Goal: Task Accomplishment & Management: Complete application form

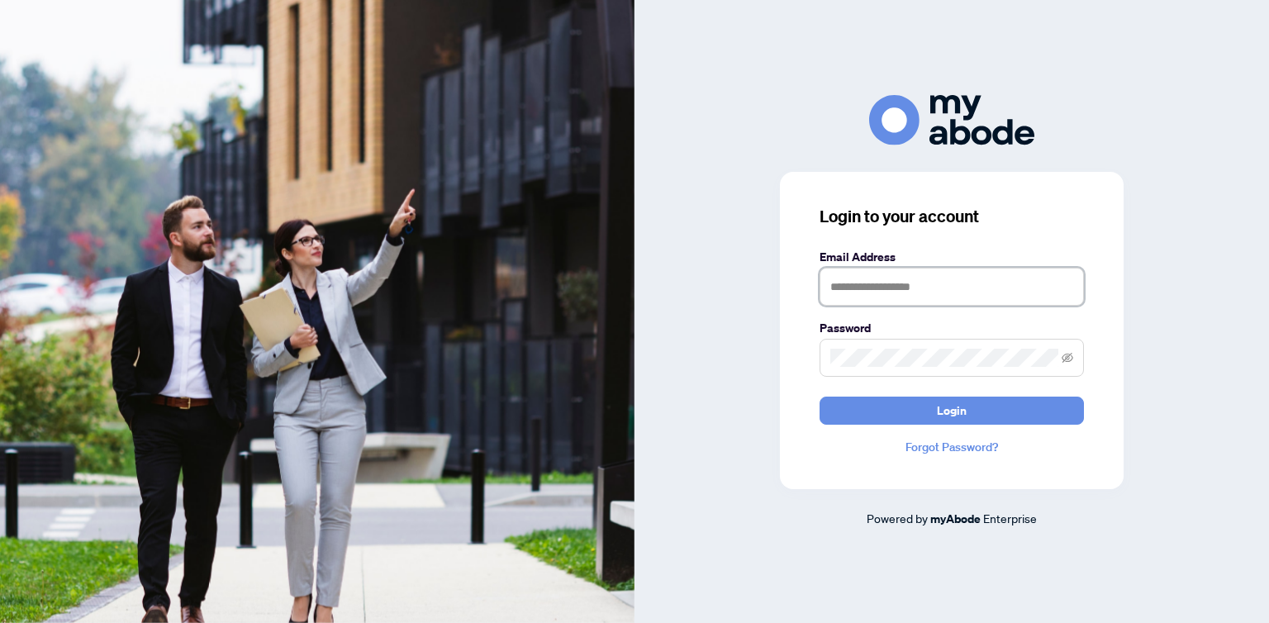
click at [849, 294] on input "text" at bounding box center [952, 287] width 264 height 38
type input "**********"
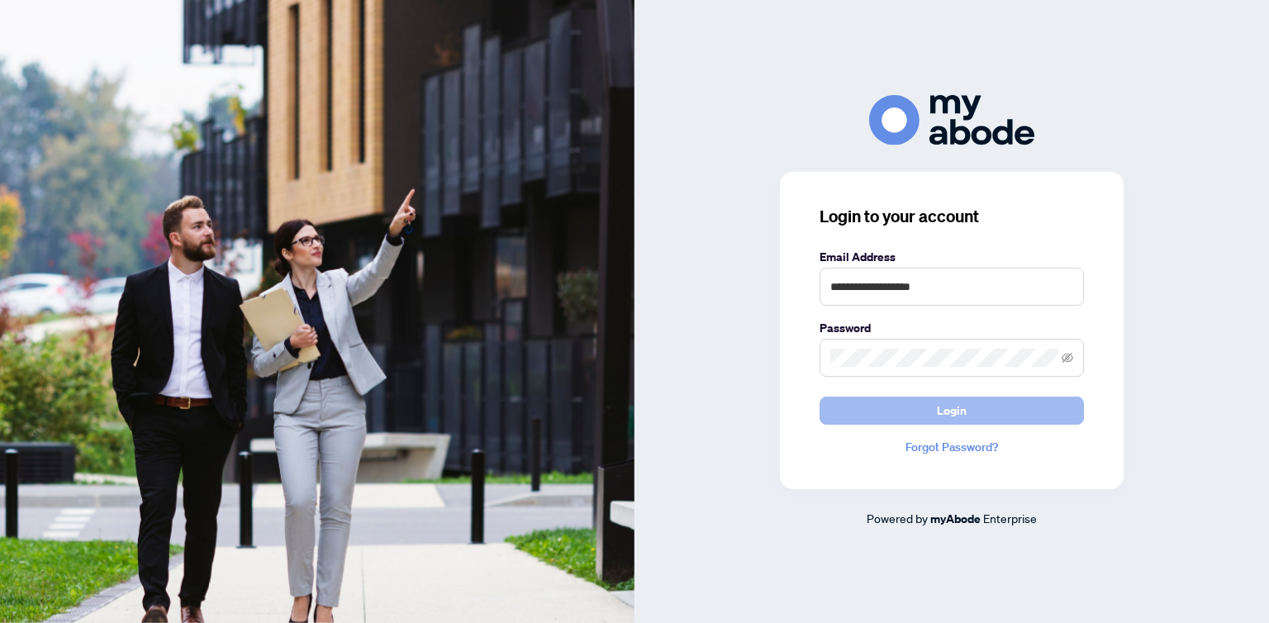
click at [925, 413] on button "Login" at bounding box center [952, 411] width 264 height 28
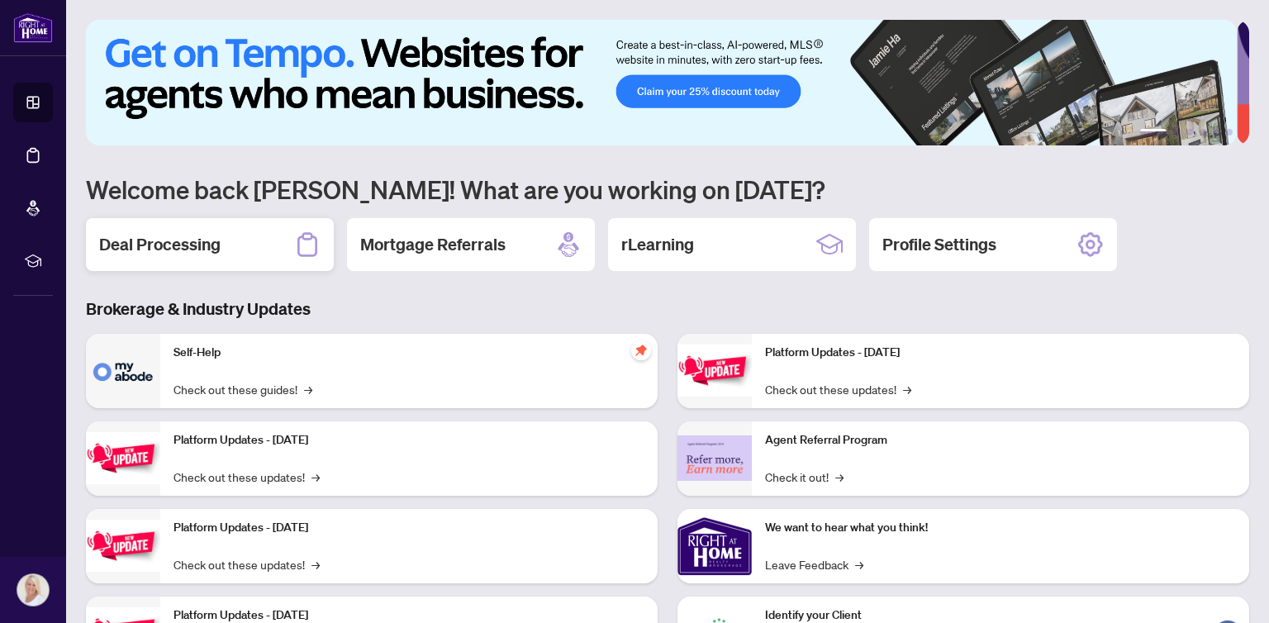
click at [188, 246] on h2 "Deal Processing" at bounding box center [159, 244] width 121 height 23
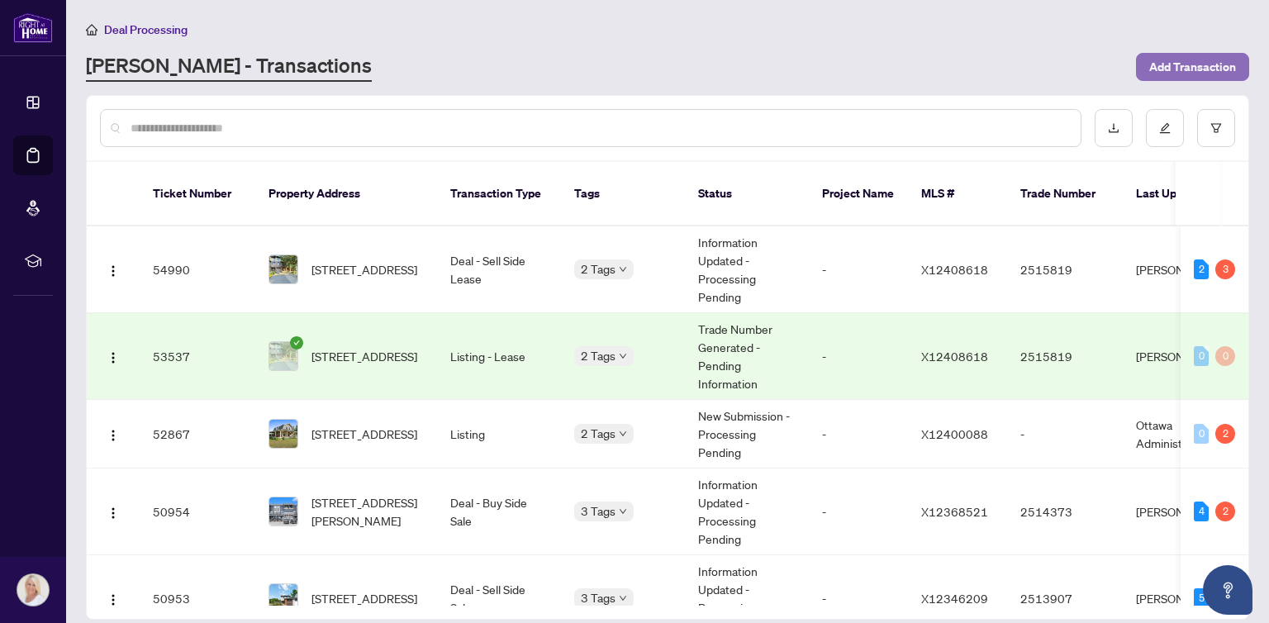
click at [1178, 62] on span "Add Transaction" at bounding box center [1192, 67] width 87 height 26
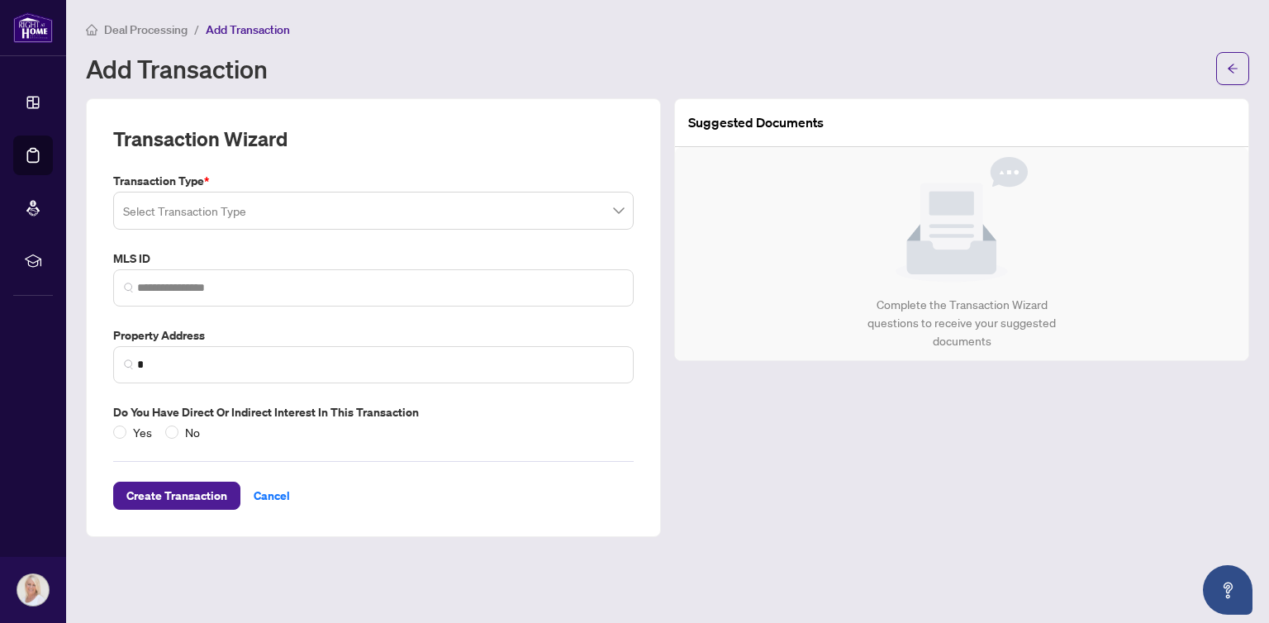
click at [611, 210] on span at bounding box center [373, 210] width 501 height 31
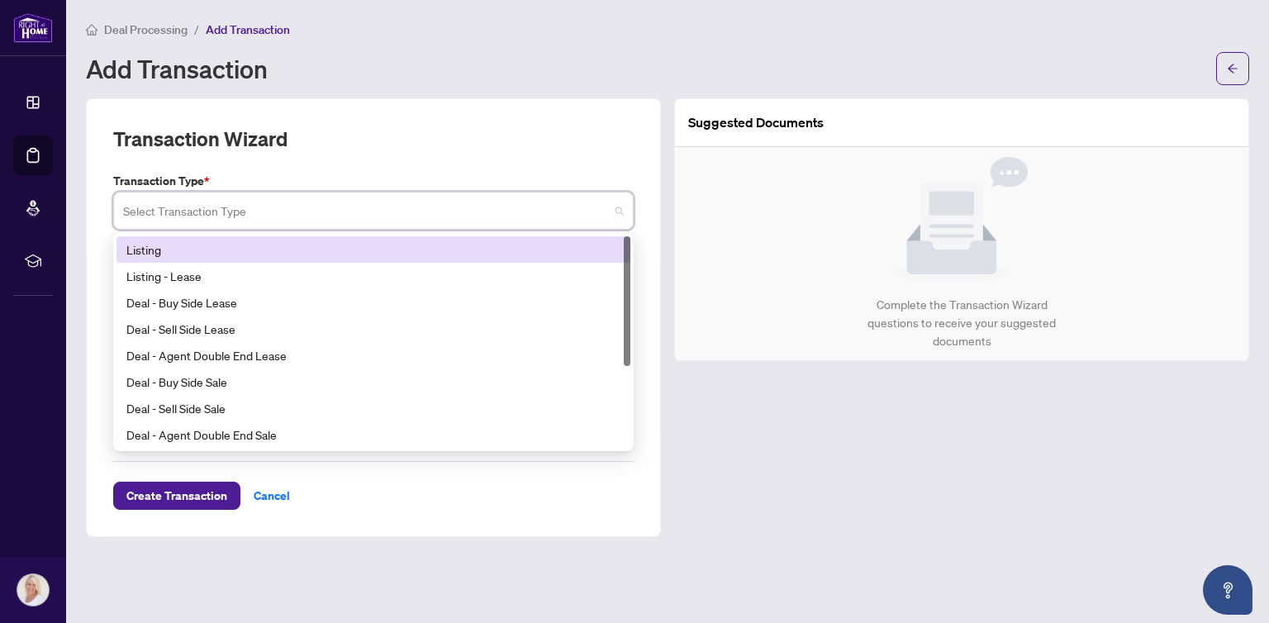
click at [149, 252] on div "Listing" at bounding box center [373, 249] width 494 height 18
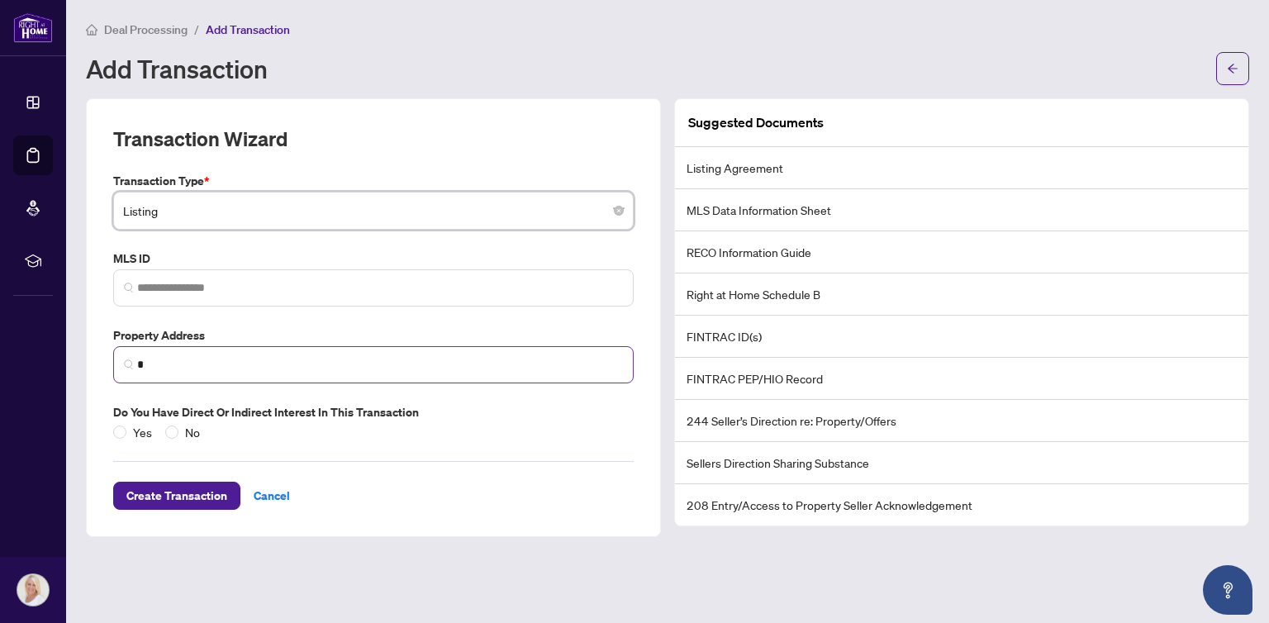
click at [183, 375] on span "*" at bounding box center [373, 364] width 521 height 37
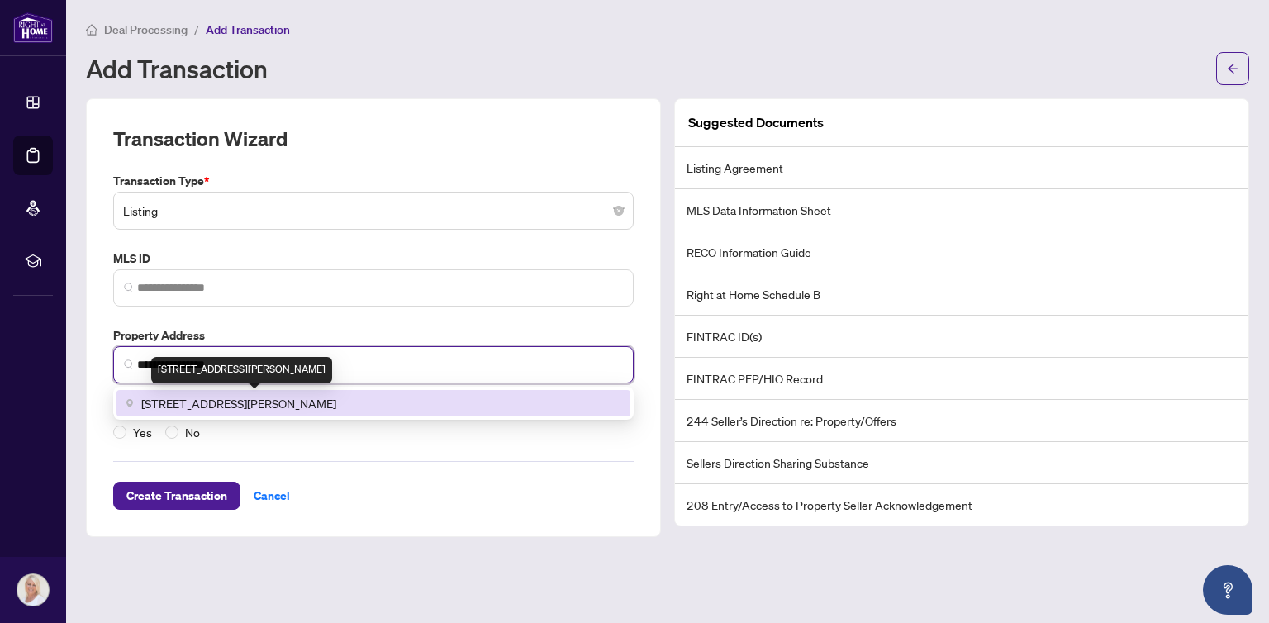
click at [205, 400] on span "200 Glenroy Gilbert Dr, Nepean, ON, Canada" at bounding box center [238, 403] width 195 height 18
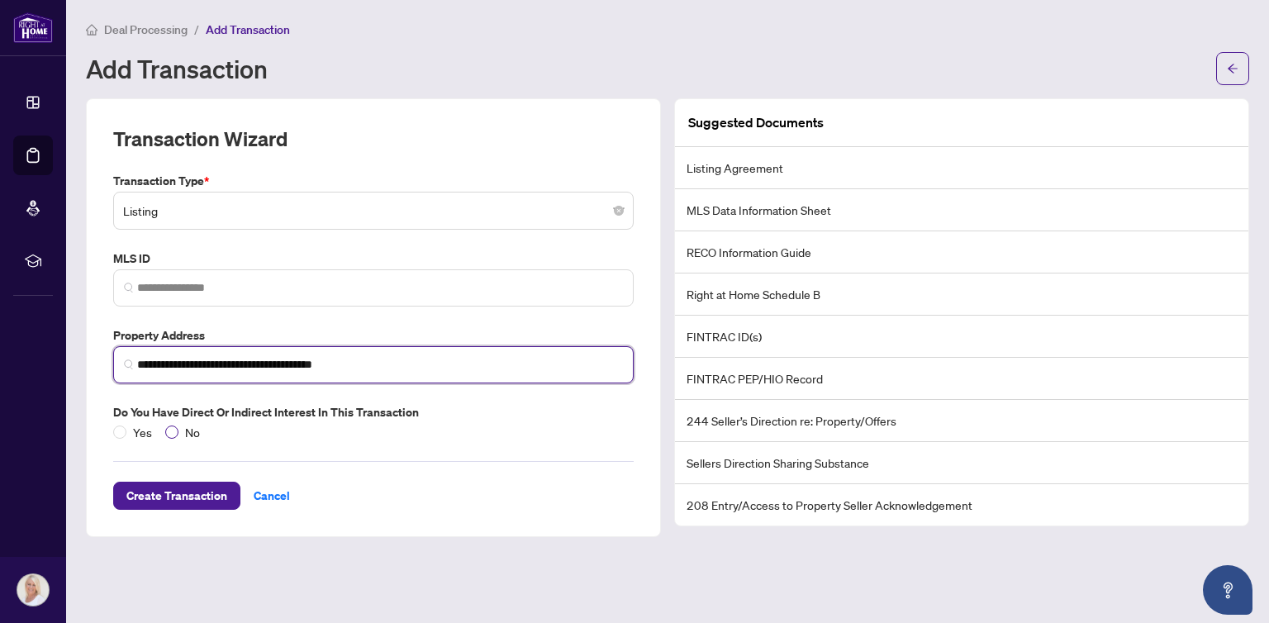
type input "**********"
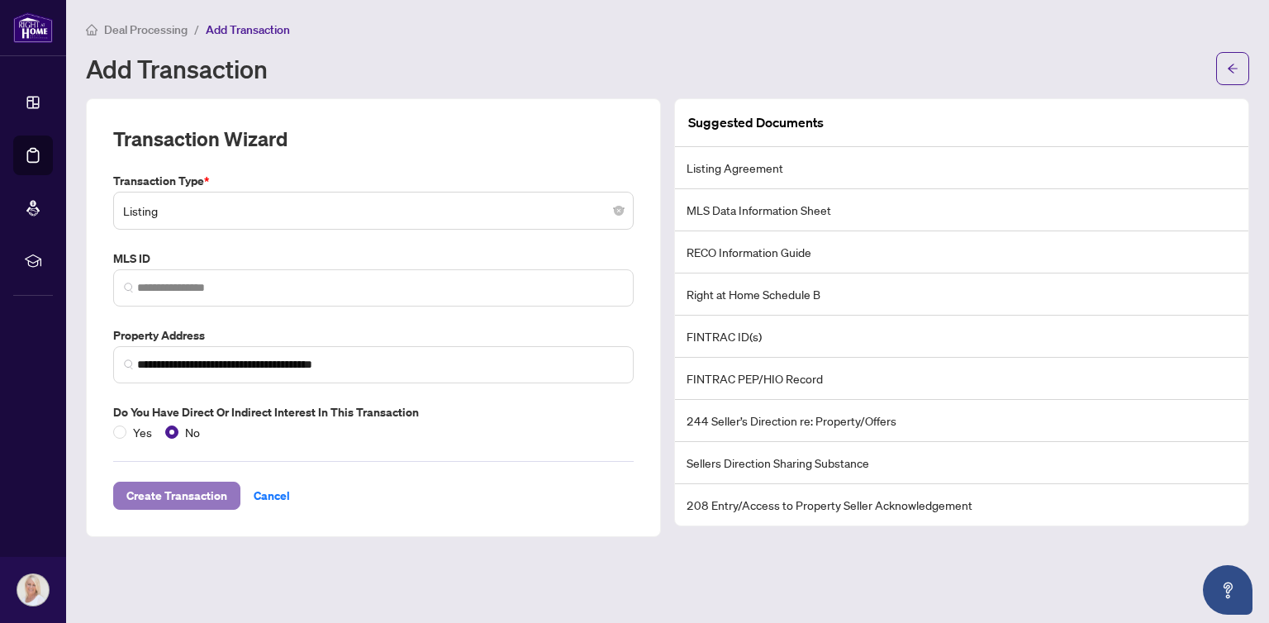
click at [175, 491] on span "Create Transaction" at bounding box center [176, 496] width 101 height 26
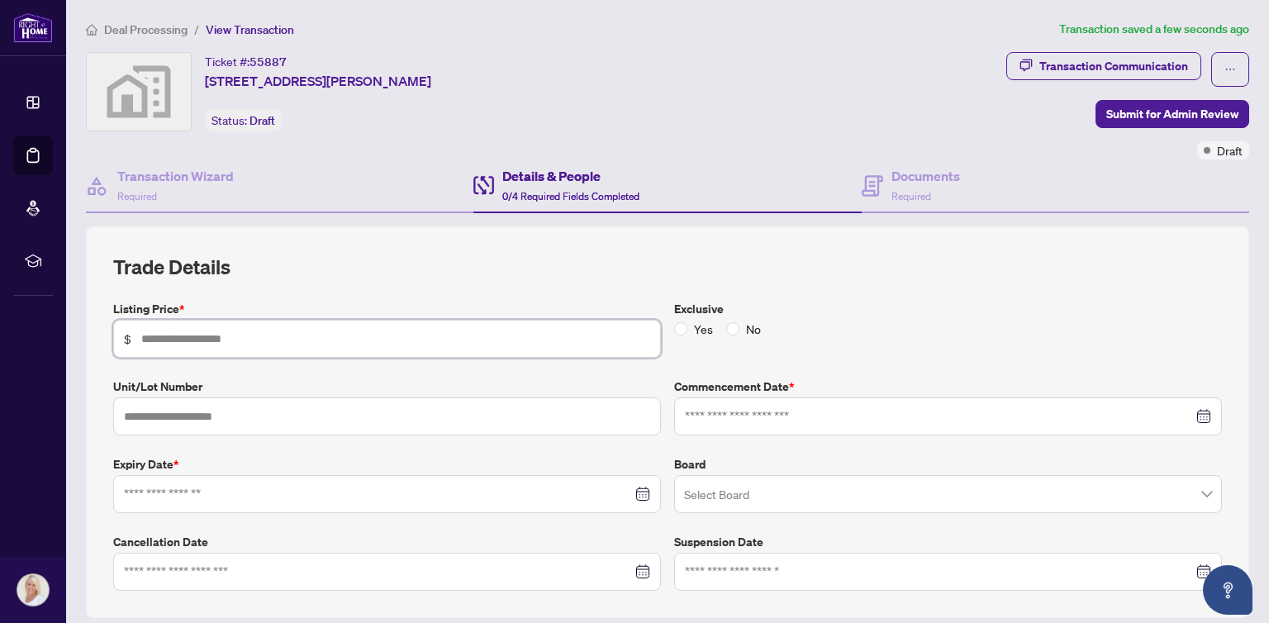
click at [252, 340] on input "text" at bounding box center [395, 339] width 509 height 18
type input "*******"
click at [1188, 411] on div at bounding box center [948, 416] width 526 height 18
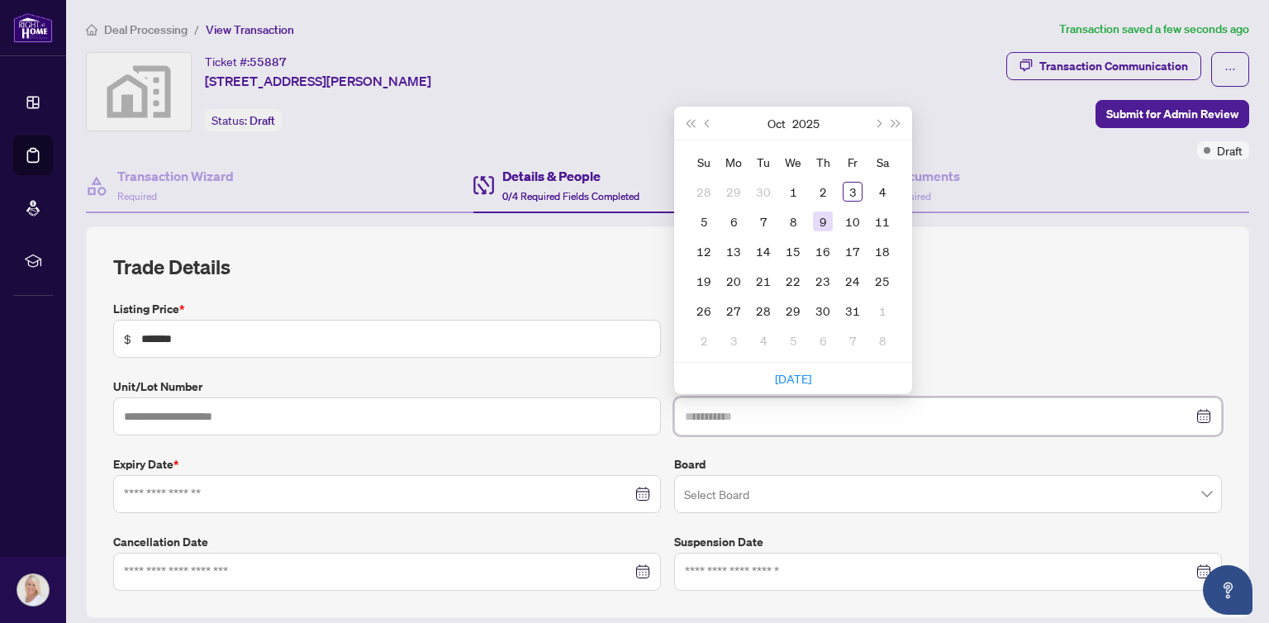
type input "**********"
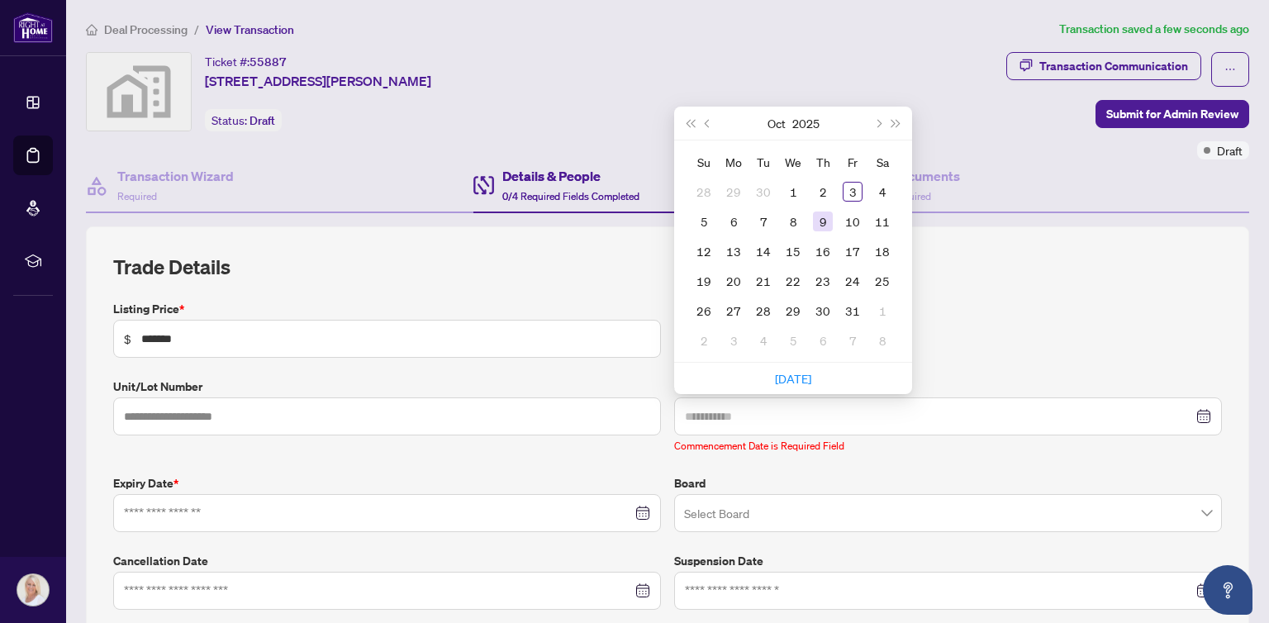
click at [813, 217] on div "9" at bounding box center [823, 222] width 20 height 20
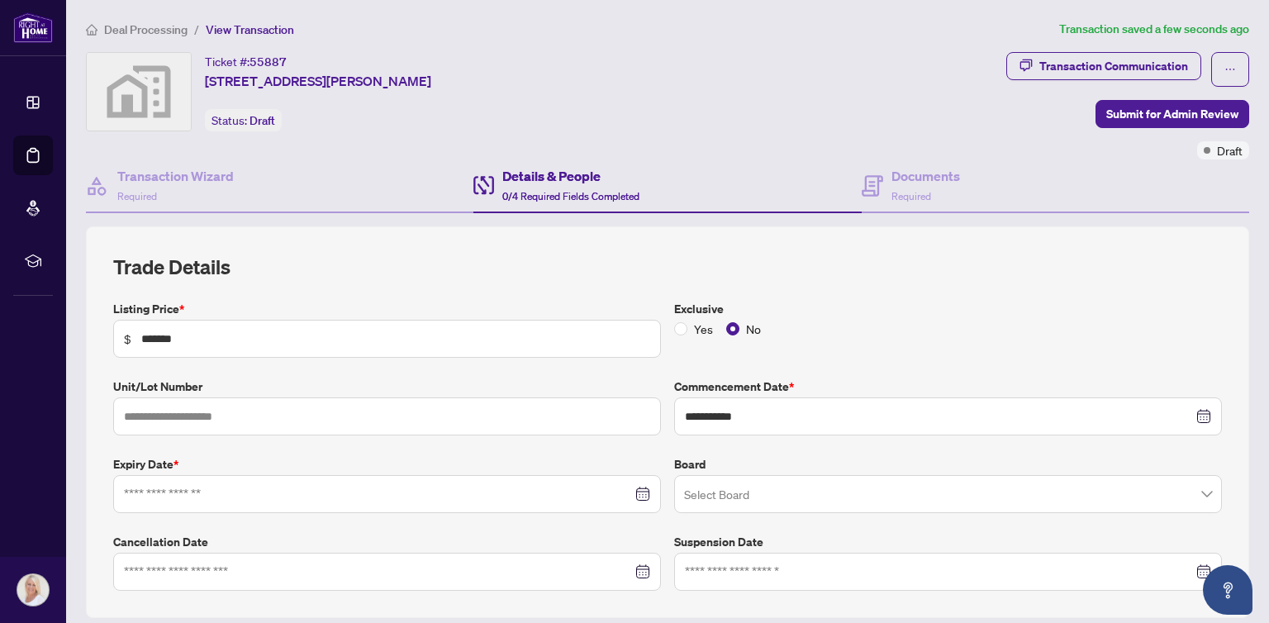
click at [640, 491] on div at bounding box center [387, 494] width 526 height 18
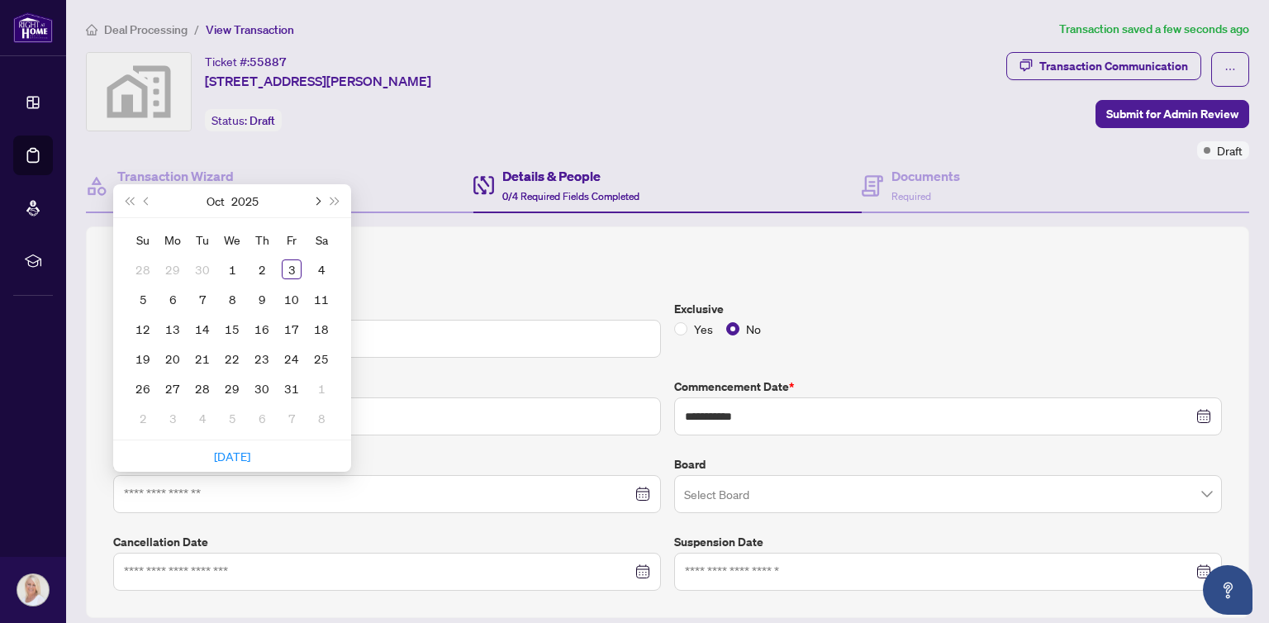
click at [311, 197] on button "Next month (PageDown)" at bounding box center [316, 200] width 18 height 33
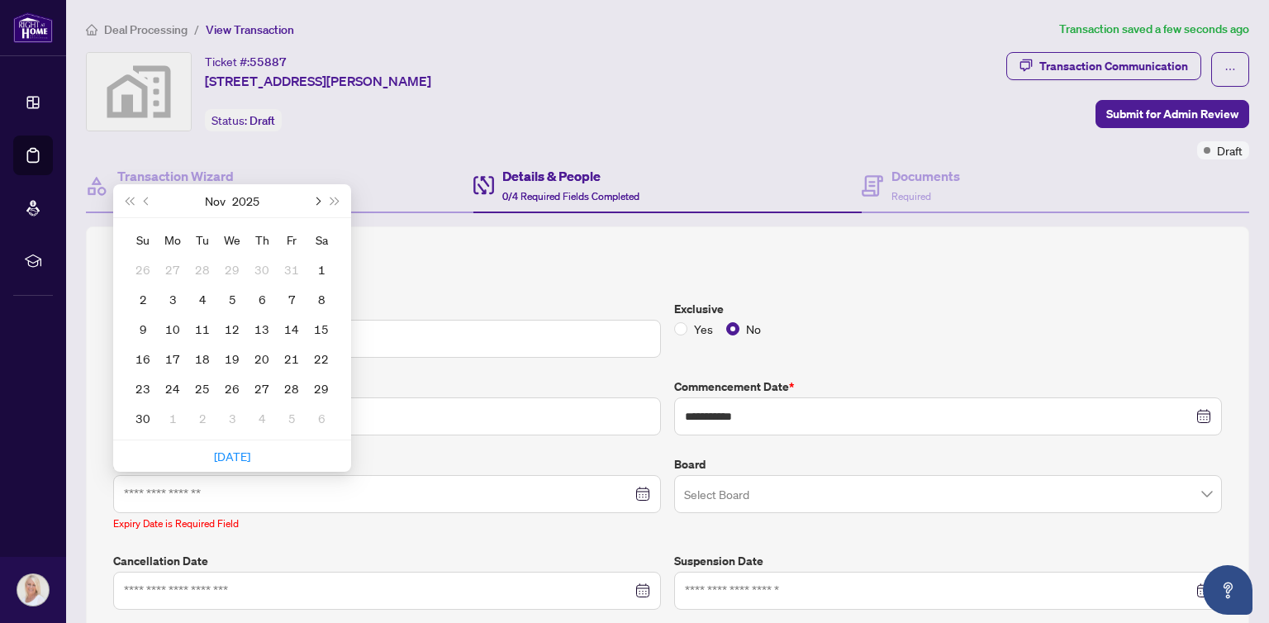
click at [311, 197] on button "Next month (PageDown)" at bounding box center [316, 200] width 18 height 33
click at [311, 196] on button "Next month (PageDown)" at bounding box center [316, 200] width 18 height 33
type input "**********"
click at [261, 292] on div "8" at bounding box center [262, 299] width 20 height 20
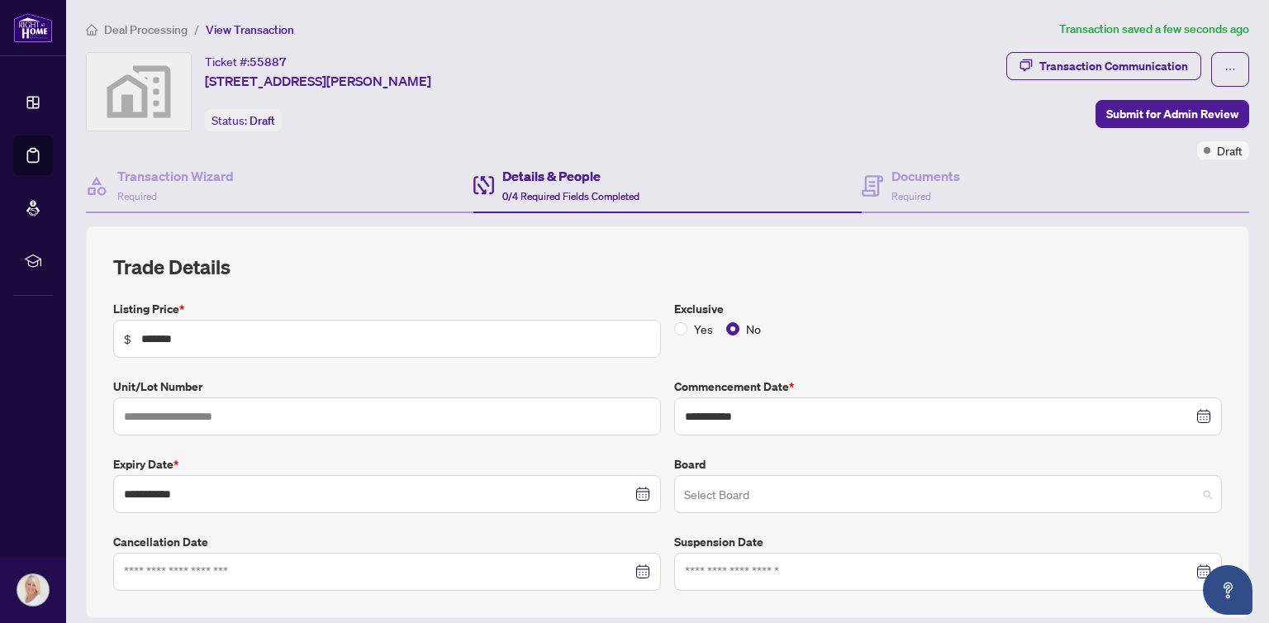
click at [817, 486] on input "search" at bounding box center [940, 496] width 513 height 36
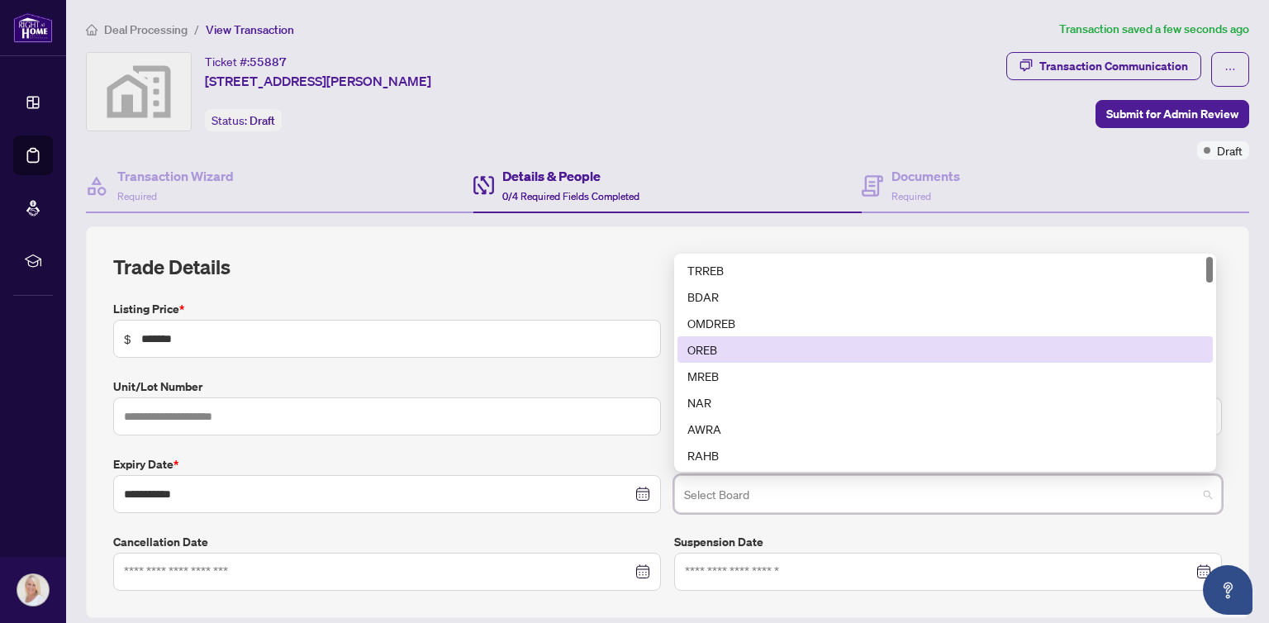
click at [700, 340] on div "OREB" at bounding box center [945, 349] width 516 height 18
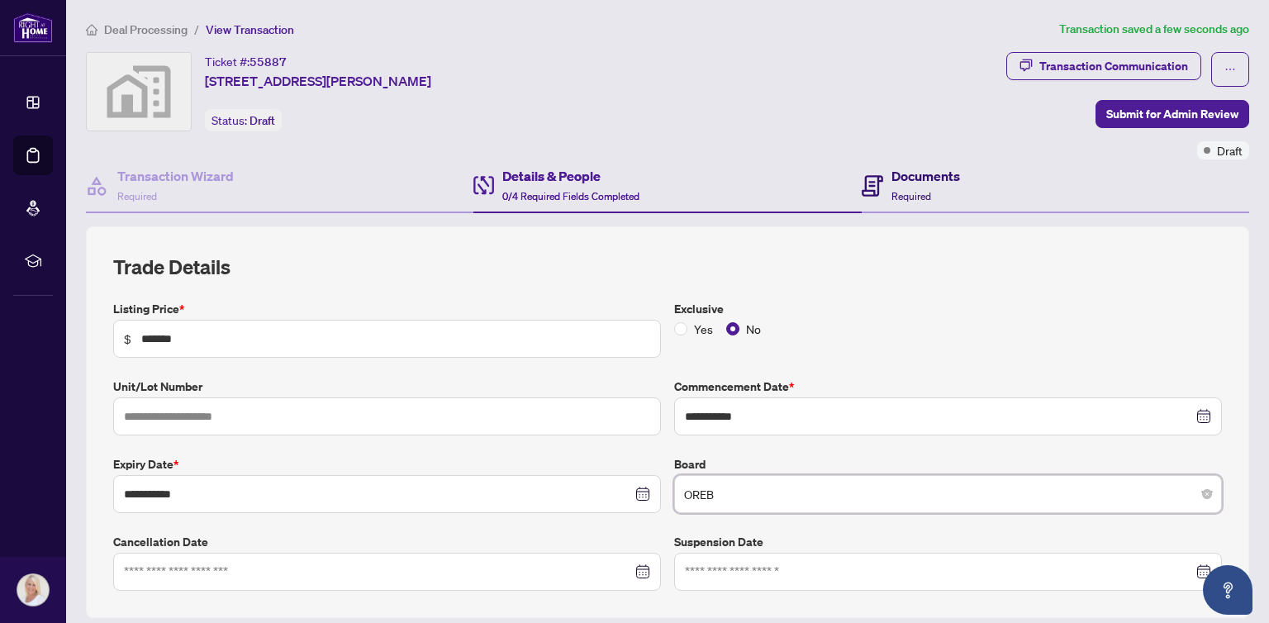
click at [896, 190] on span "Required" at bounding box center [912, 196] width 40 height 12
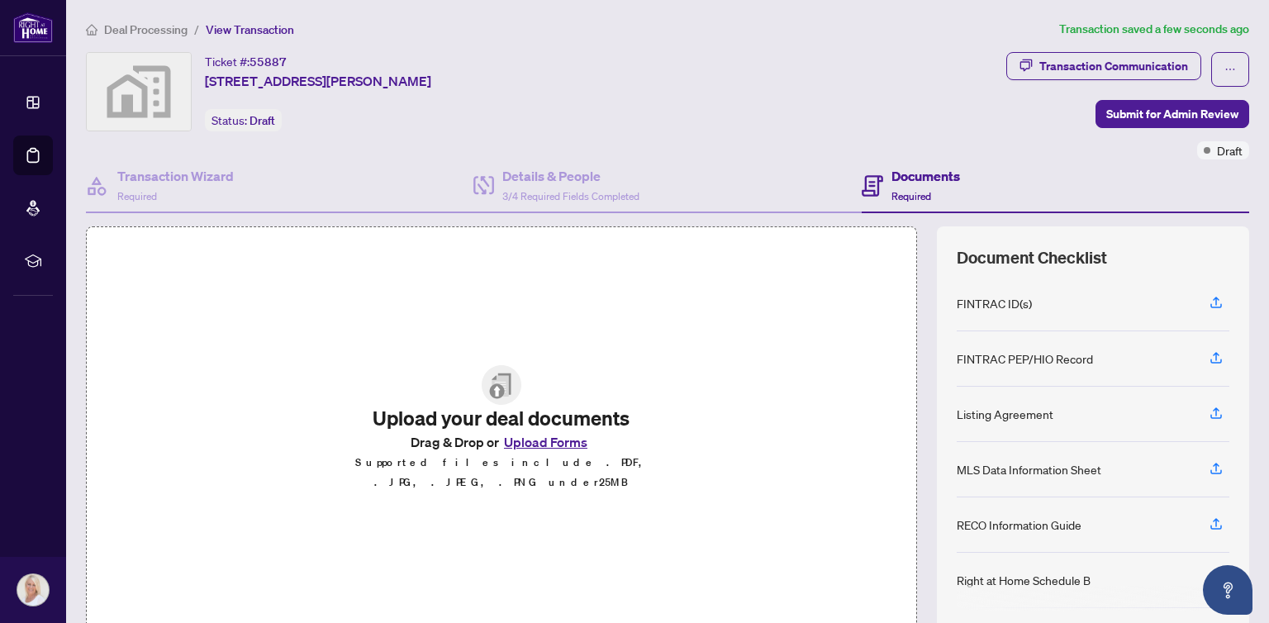
click at [544, 451] on button "Upload Forms" at bounding box center [545, 441] width 93 height 21
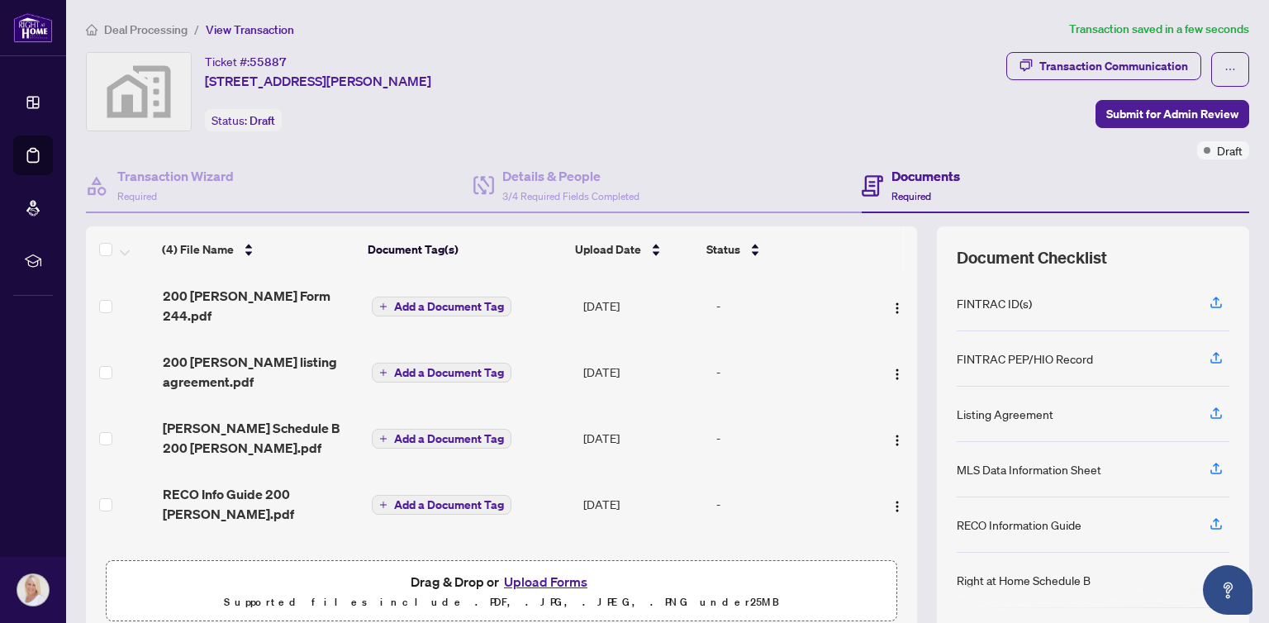
click at [684, 83] on div "Ticket #: 55887 200 Glenroy Gilbert Dr, Nepean, ON, Canada Status: Draft" at bounding box center [543, 91] width 914 height 79
click at [1055, 68] on div "Transaction Communication" at bounding box center [1113, 66] width 149 height 26
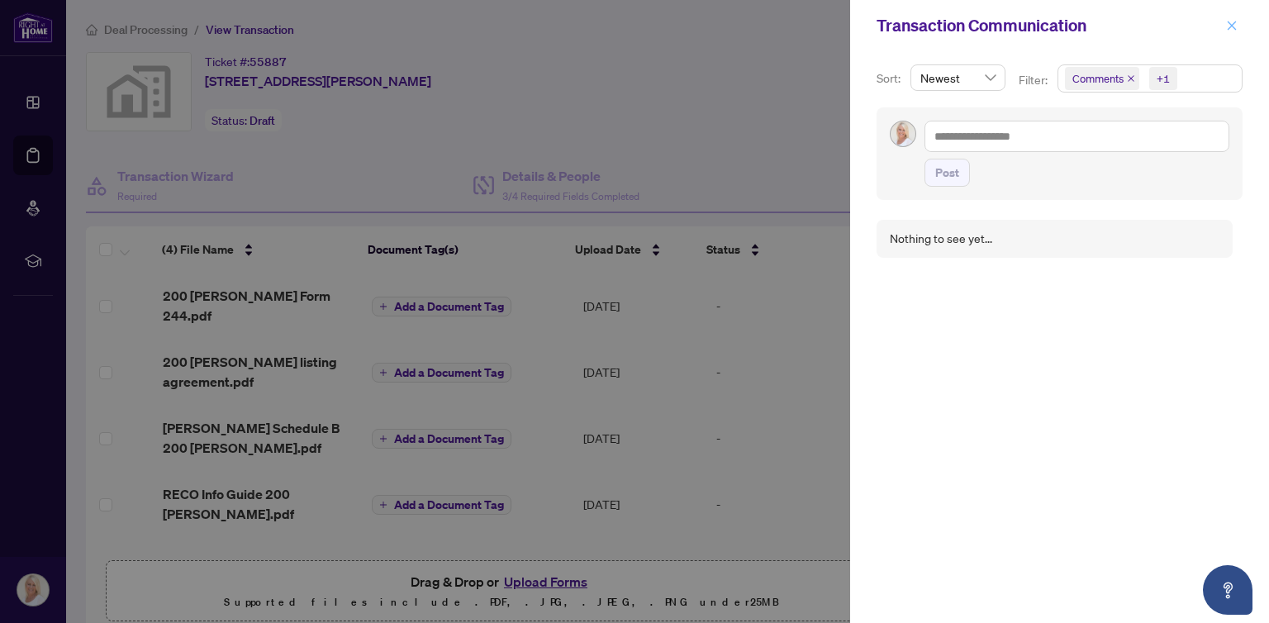
click at [1231, 26] on icon "close" at bounding box center [1232, 26] width 12 height 12
